Goal: Book appointment/travel/reservation

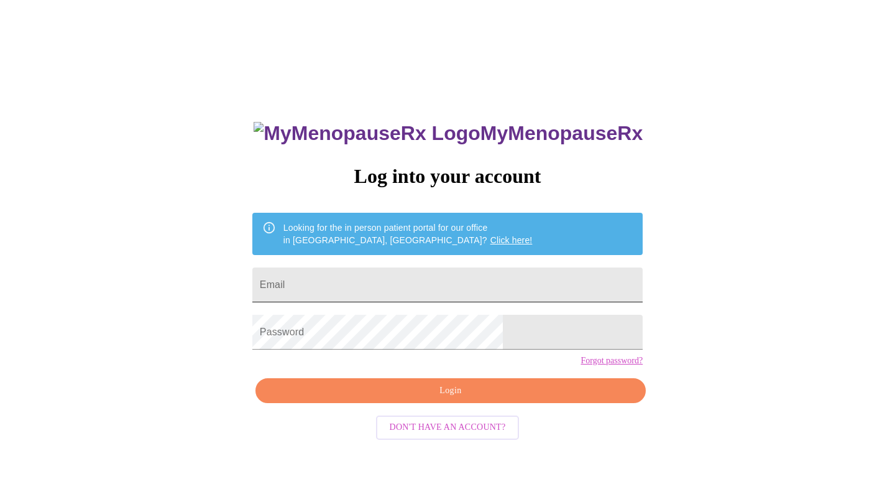
click at [461, 285] on input "Email" at bounding box center [447, 284] width 391 height 35
type input "[EMAIL_ADDRESS][DOMAIN_NAME]"
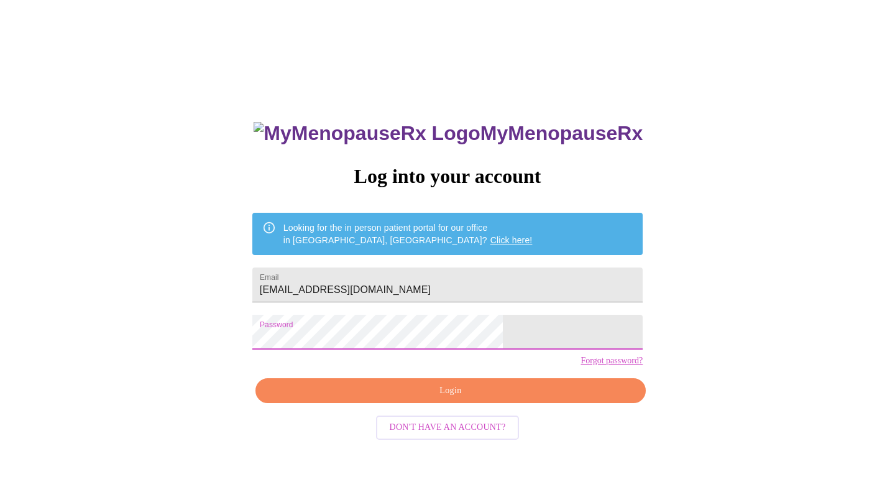
click at [453, 399] on span "Login" at bounding box center [451, 391] width 362 height 16
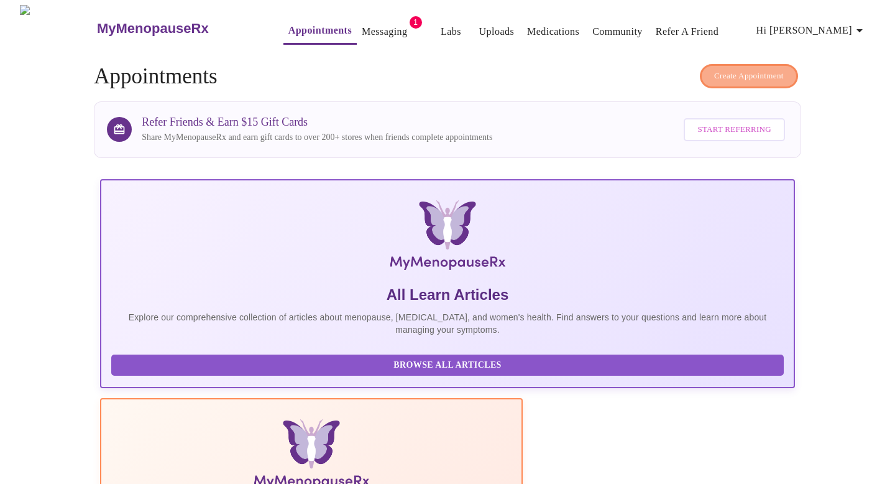
click at [749, 72] on span "Create Appointment" at bounding box center [750, 76] width 70 height 14
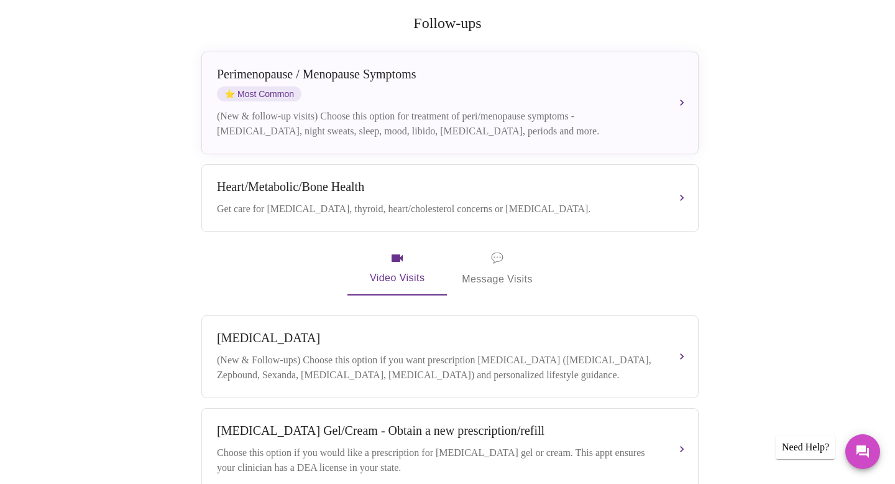
scroll to position [167, 0]
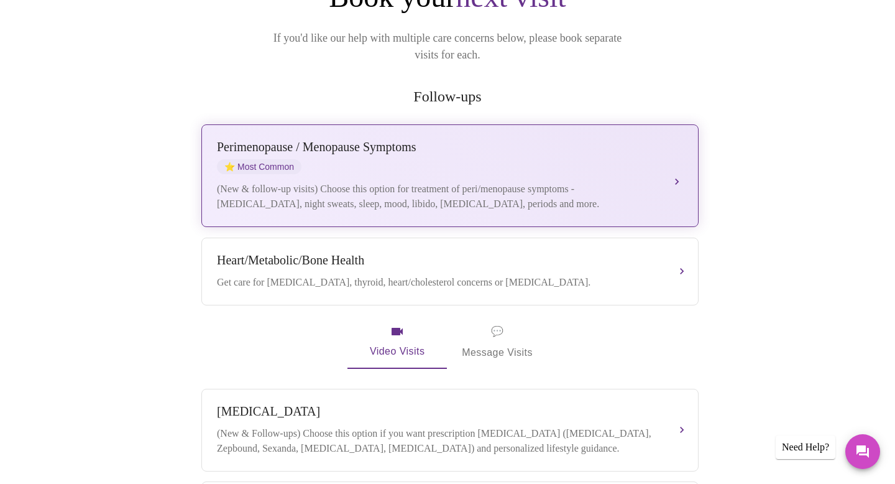
click at [423, 182] on div "(New & follow-up visits) Choose this option for treatment of peri/menopause sym…" at bounding box center [438, 197] width 442 height 30
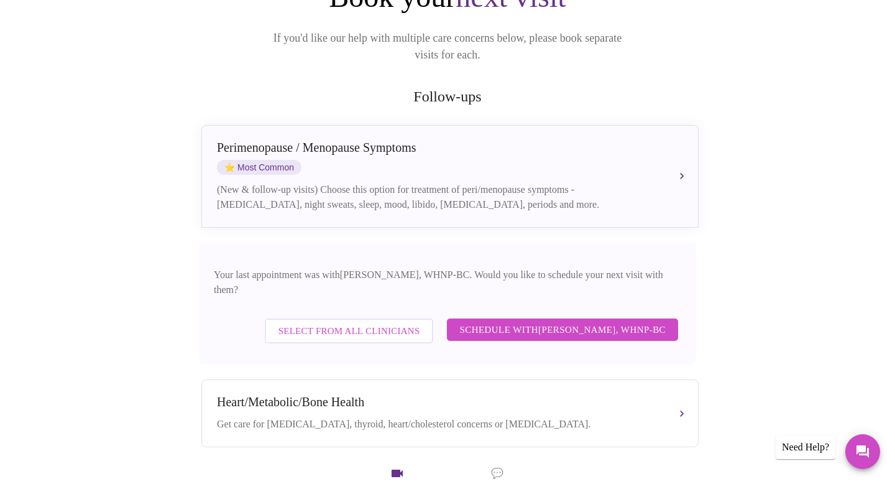
click at [560, 321] on span "Schedule with [PERSON_NAME], WHNP-BC" at bounding box center [563, 329] width 206 height 16
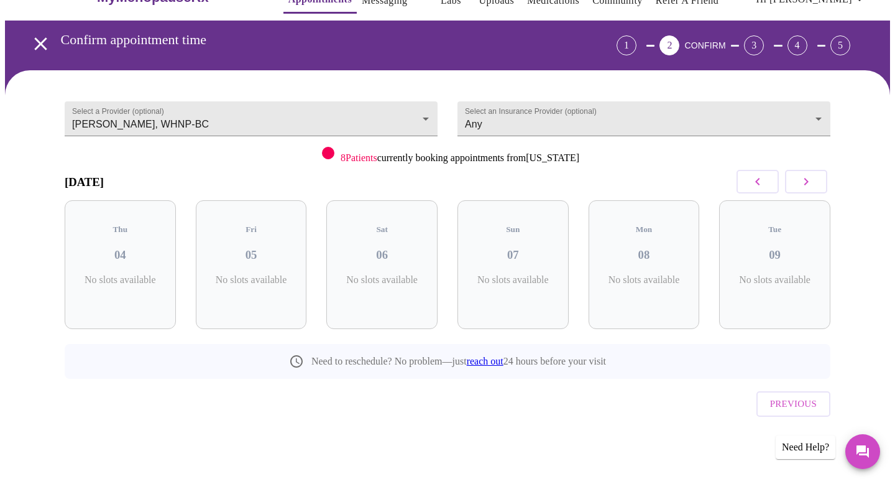
scroll to position [5, 0]
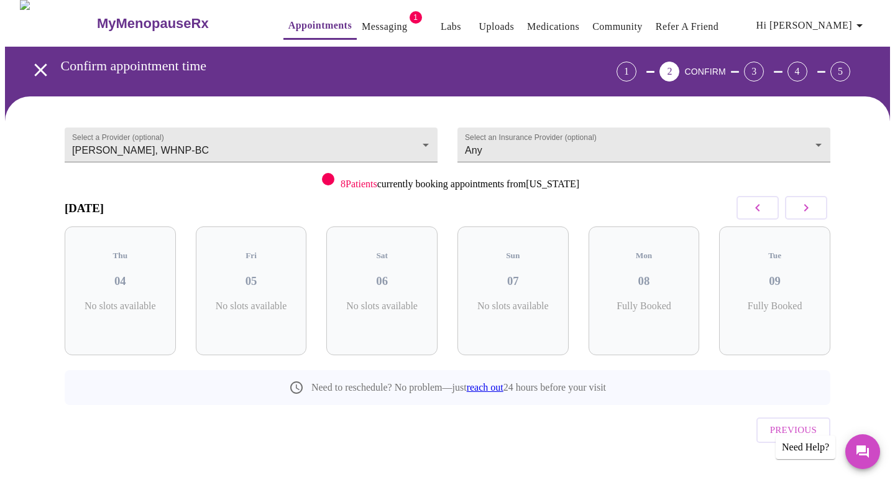
click at [808, 206] on icon "button" at bounding box center [806, 207] width 15 height 15
click at [518, 275] on h3 "12" at bounding box center [513, 281] width 91 height 14
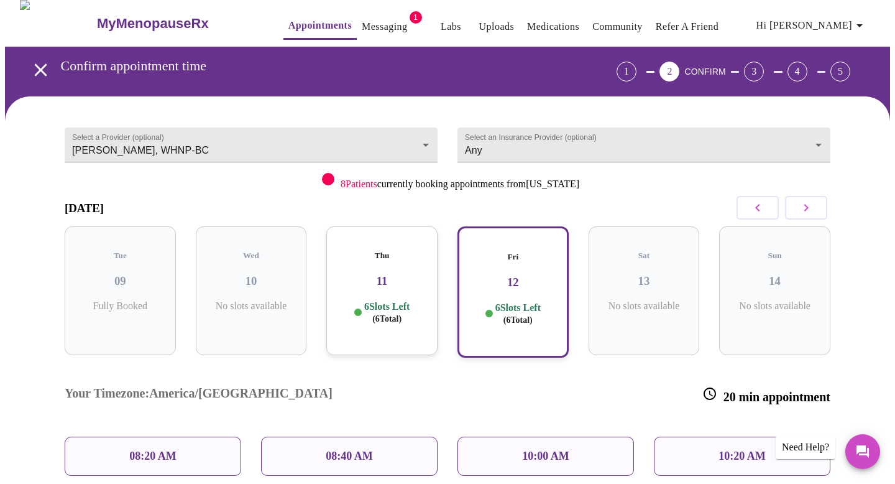
click at [535, 278] on div "Fri 12 6 Slots Left ( 6 Total)" at bounding box center [513, 291] width 111 height 131
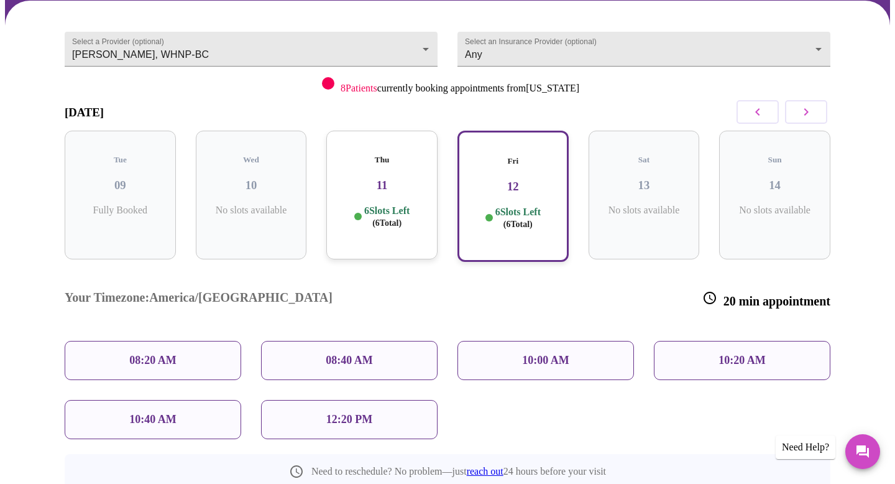
scroll to position [102, 0]
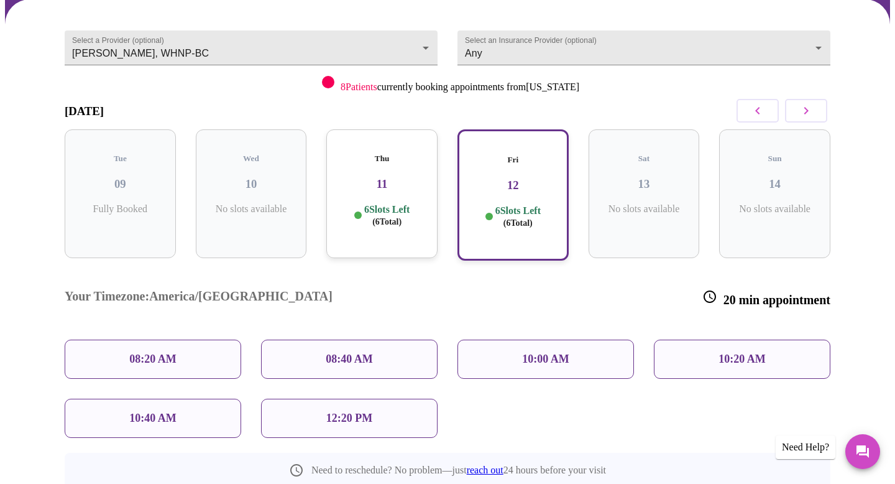
click at [342, 412] on p "12:20 PM" at bounding box center [349, 418] width 46 height 13
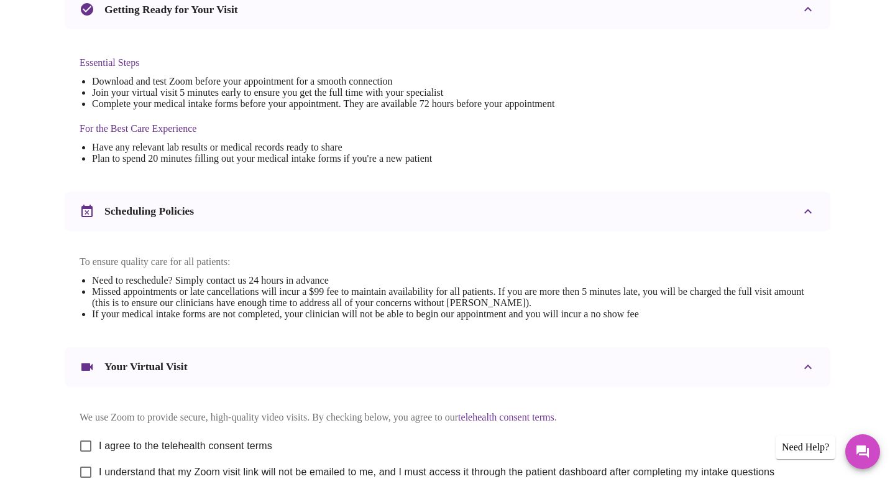
scroll to position [417, 0]
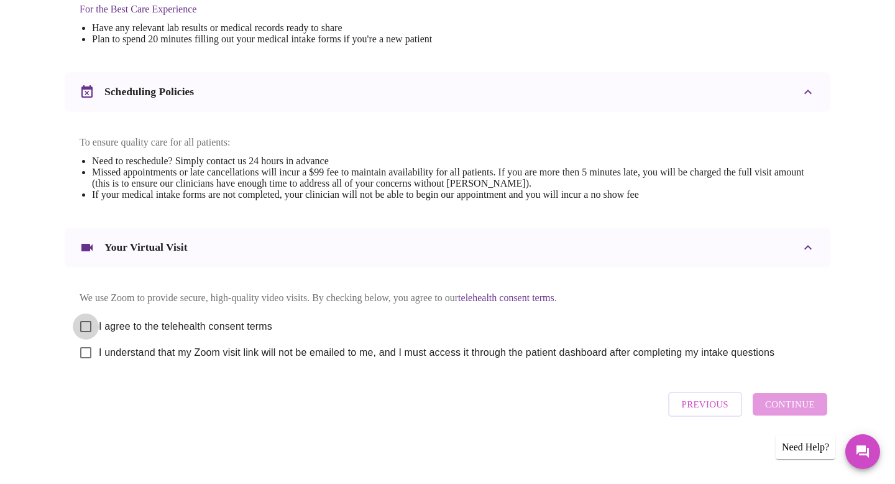
click at [93, 320] on input "I agree to the telehealth consent terms" at bounding box center [86, 326] width 26 height 26
checkbox input "true"
click at [90, 351] on input "I understand that my Zoom visit link will not be emailed to me, and I must acce…" at bounding box center [86, 353] width 26 height 26
checkbox input "true"
click at [798, 409] on span "Continue" at bounding box center [791, 404] width 50 height 16
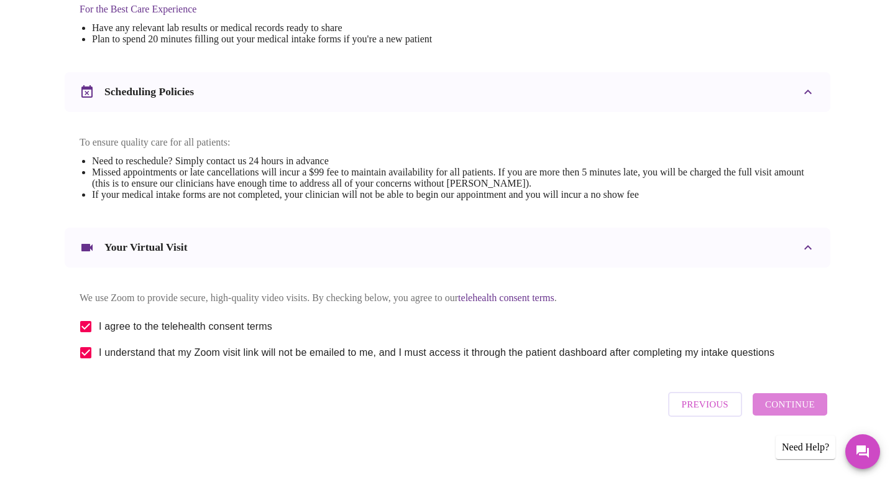
scroll to position [45, 0]
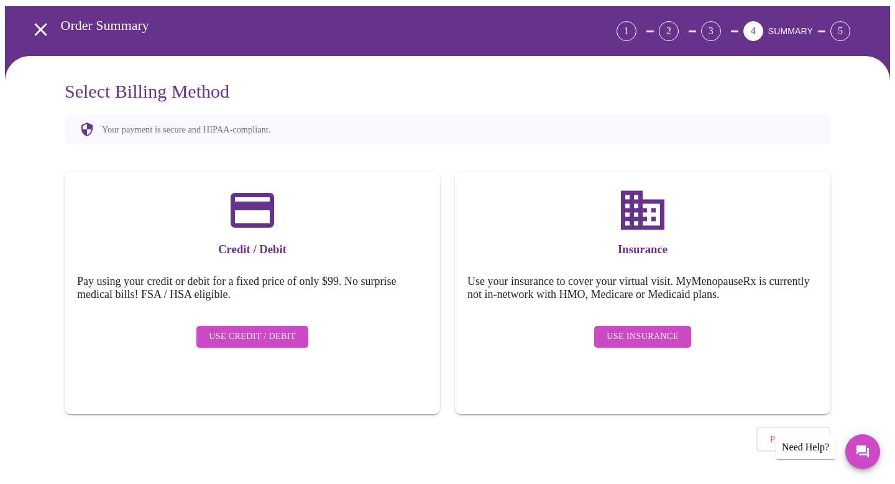
click at [642, 329] on span "Use Insurance" at bounding box center [643, 337] width 72 height 16
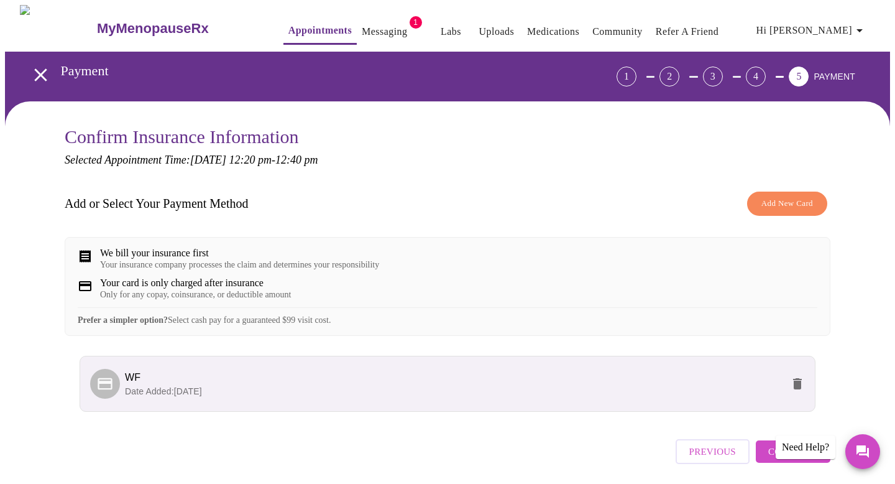
scroll to position [56, 0]
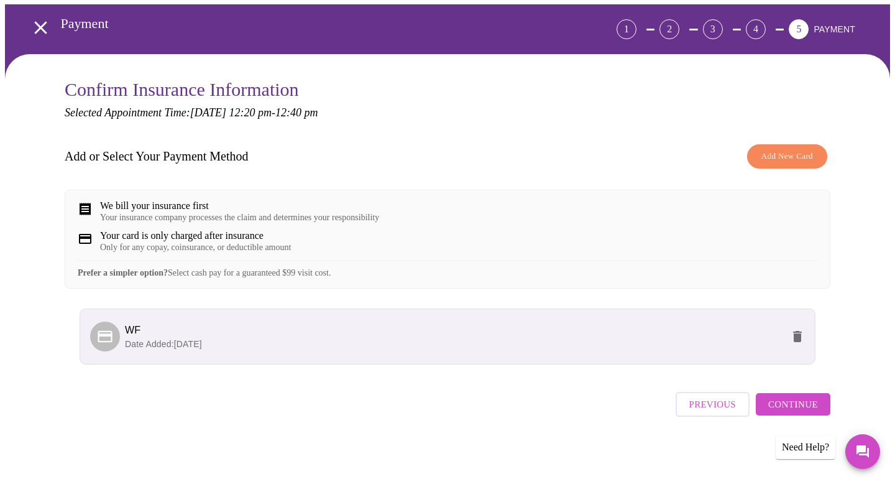
click at [798, 411] on span "Continue" at bounding box center [794, 404] width 50 height 16
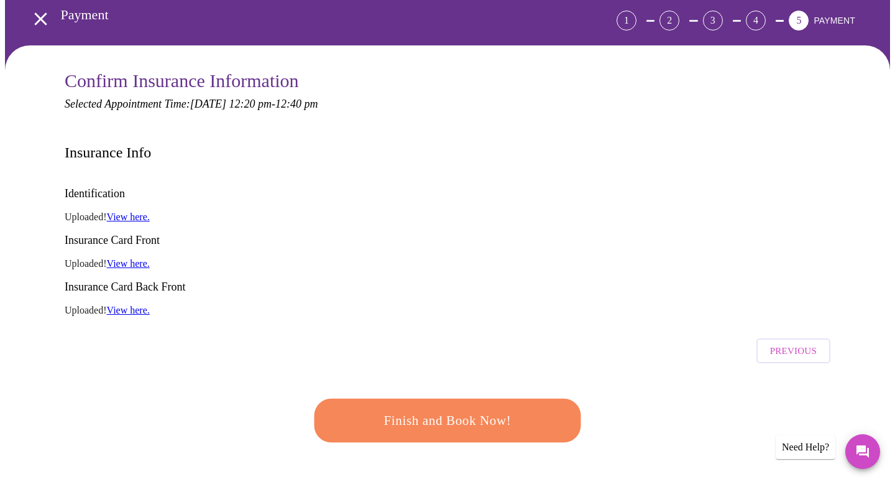
click at [469, 409] on span "Finish and Book Now!" at bounding box center [448, 420] width 230 height 23
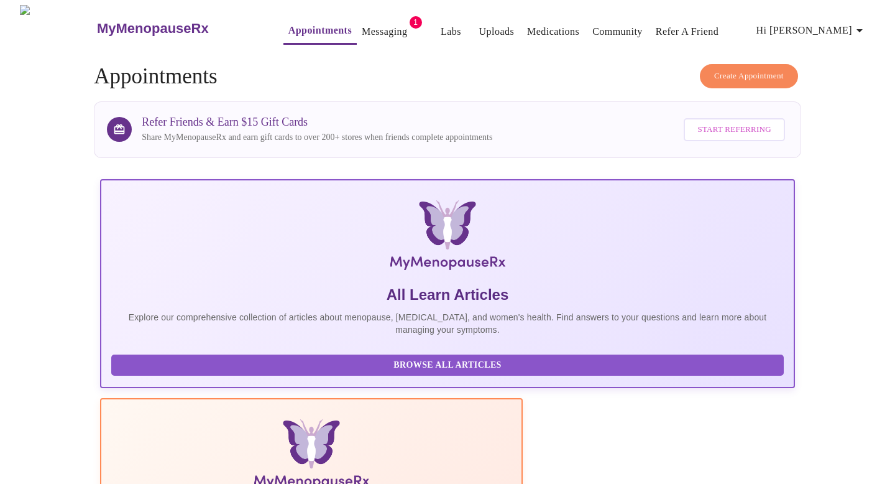
click at [376, 27] on link "Messaging" at bounding box center [384, 31] width 45 height 17
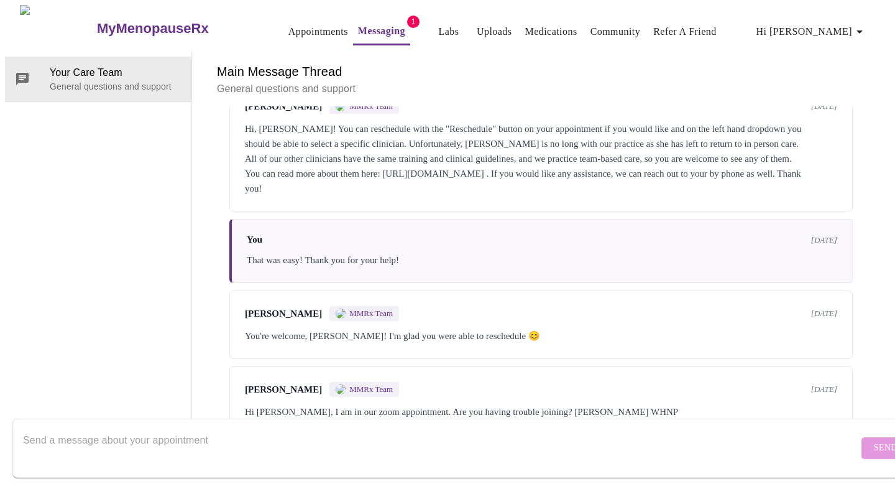
scroll to position [1276, 0]
